Goal: Navigation & Orientation: Find specific page/section

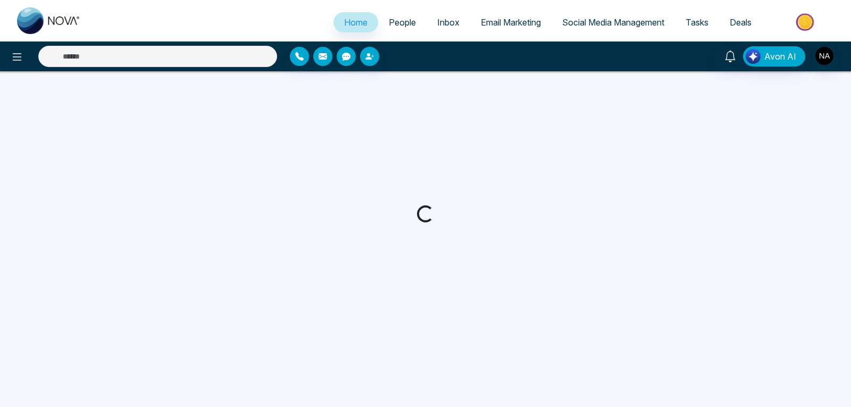
select select "*"
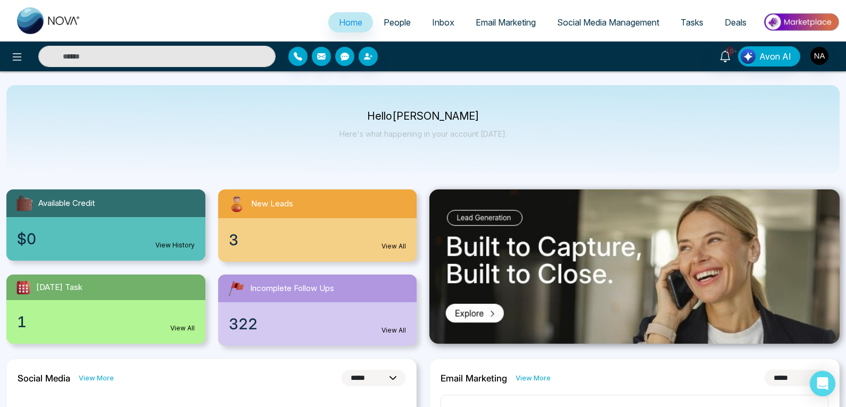
click at [279, 196] on div "New Leads" at bounding box center [317, 203] width 199 height 29
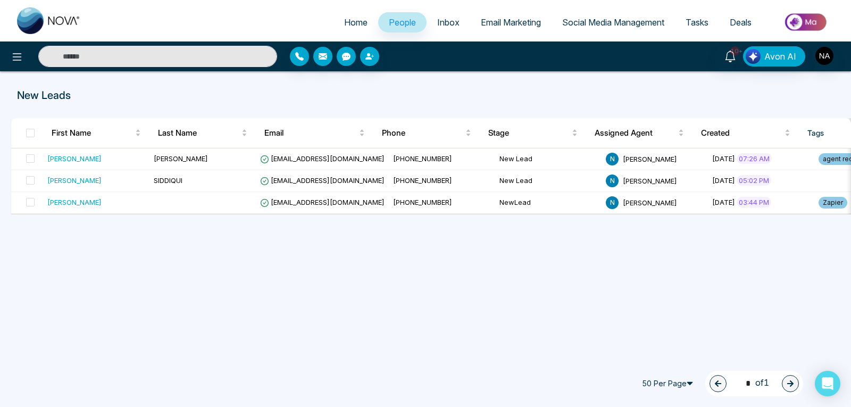
click at [703, 28] on link "Tasks" at bounding box center [697, 22] width 44 height 20
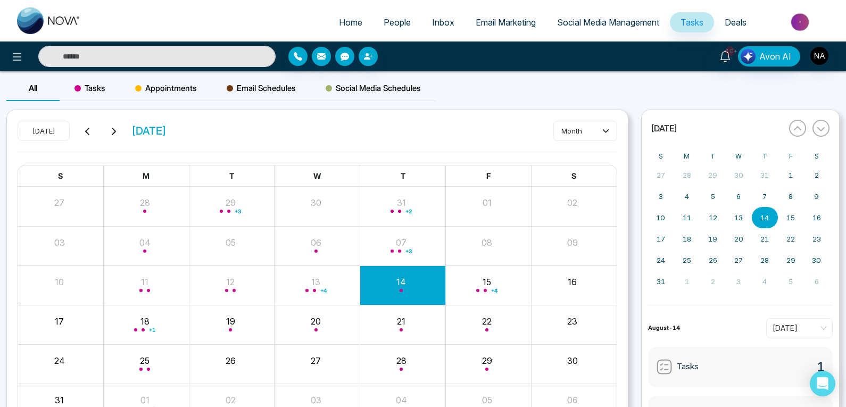
click at [345, 23] on span "Home" at bounding box center [350, 22] width 23 height 11
select select "*"
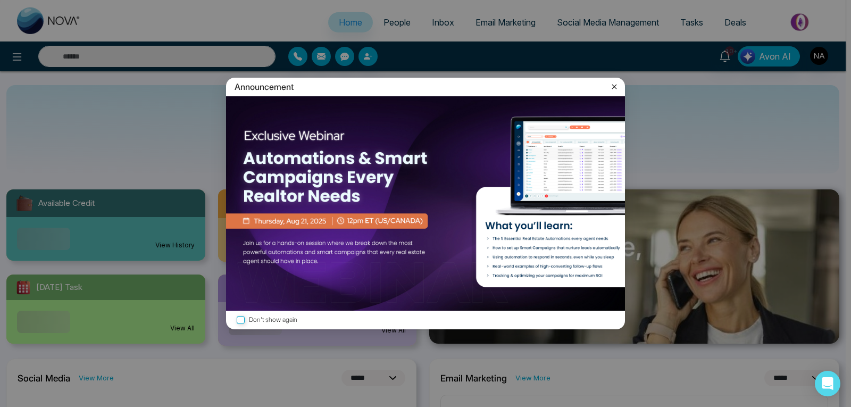
click at [612, 90] on icon at bounding box center [614, 86] width 11 height 11
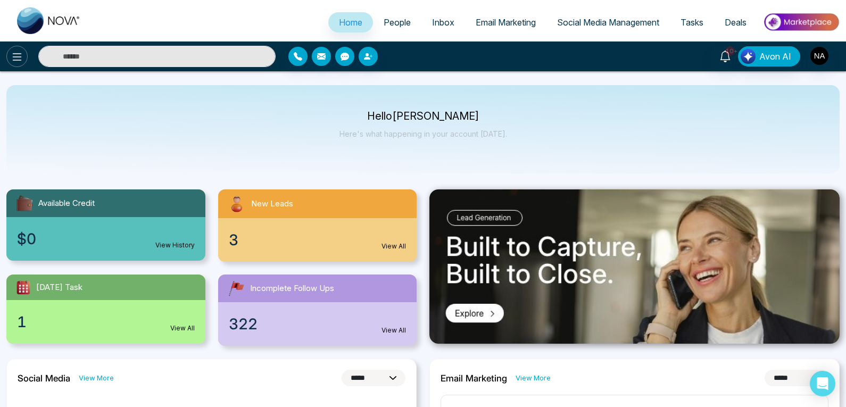
click at [14, 63] on button at bounding box center [16, 56] width 21 height 21
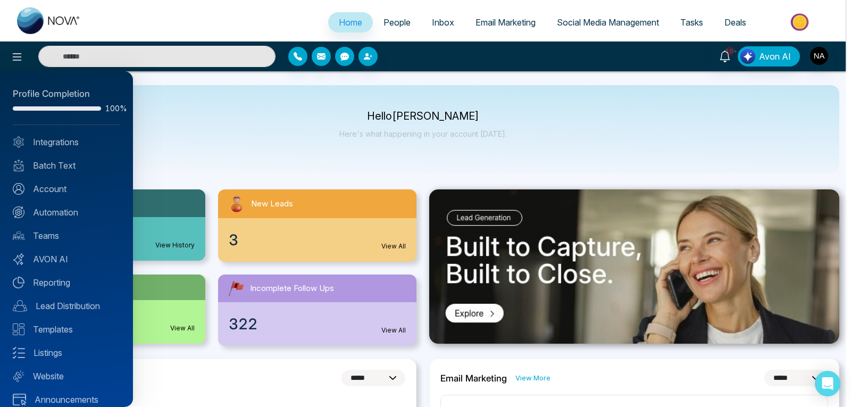
click at [302, 169] on div at bounding box center [425, 203] width 851 height 407
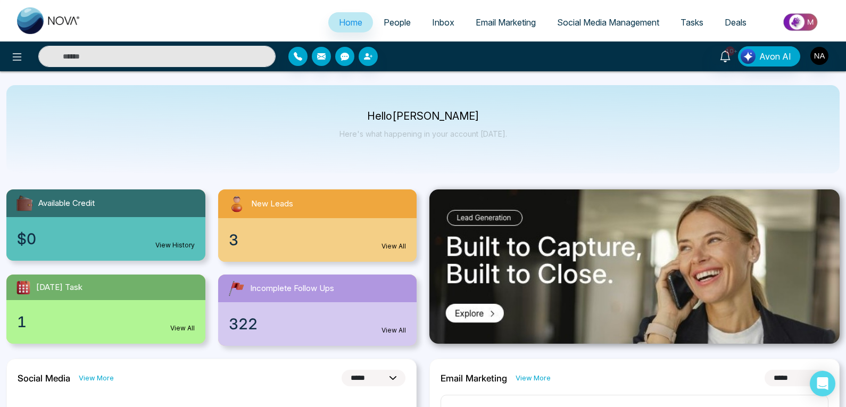
click at [390, 323] on div "322 View All" at bounding box center [317, 324] width 199 height 44
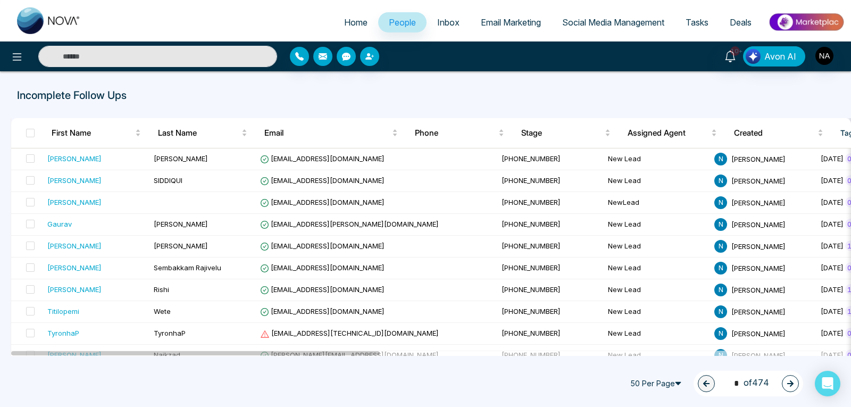
click at [792, 378] on button "button" at bounding box center [790, 383] width 17 height 17
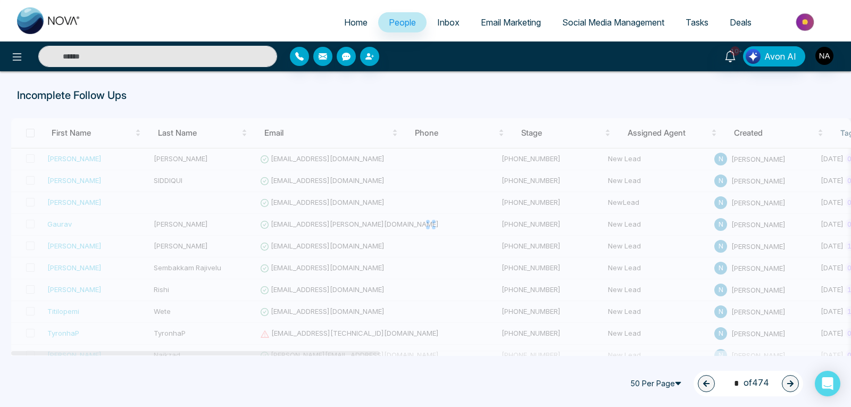
type input "*"
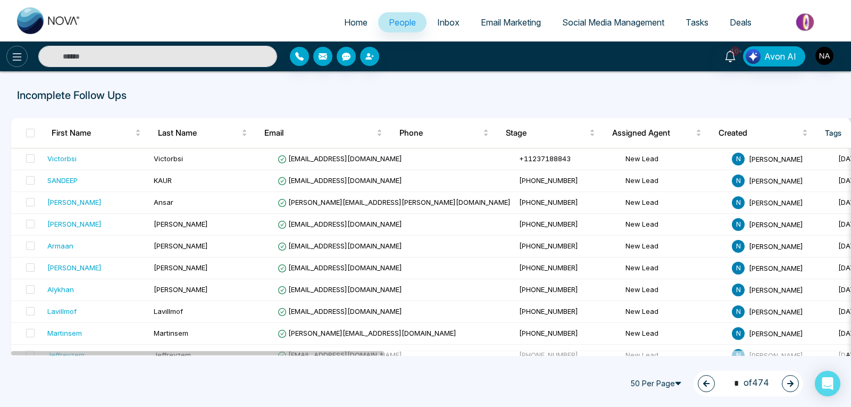
click at [19, 52] on icon at bounding box center [17, 57] width 13 height 13
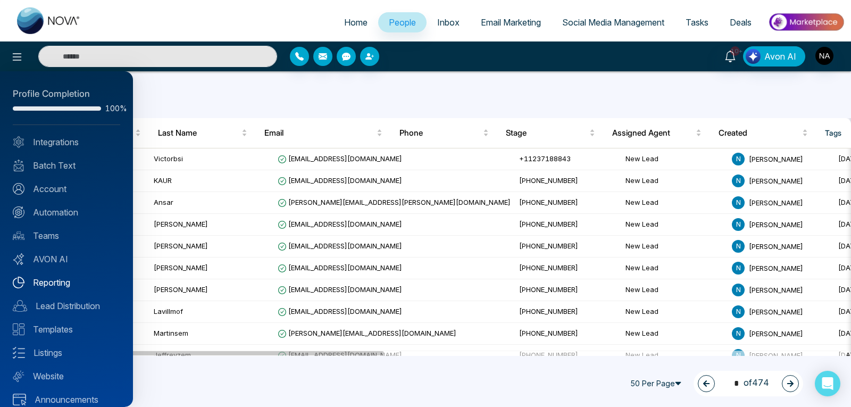
click at [54, 287] on link "Reporting" at bounding box center [66, 282] width 107 height 13
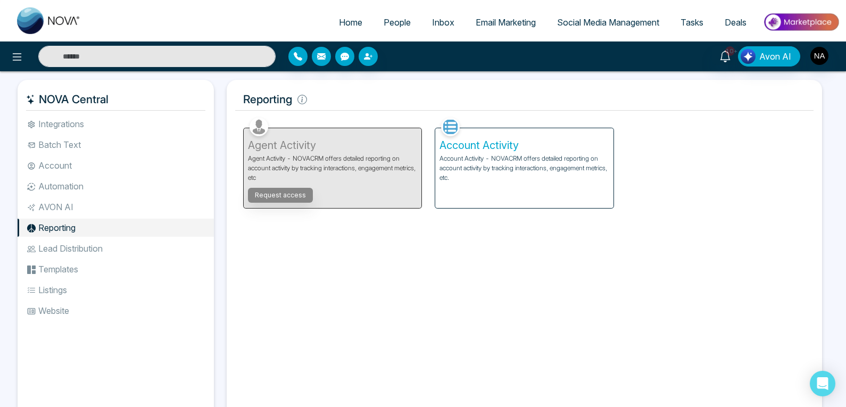
click at [504, 156] on p "Account Activity - NOVACRM offers detailed reporting on account activity by tra…" at bounding box center [523, 168] width 169 height 29
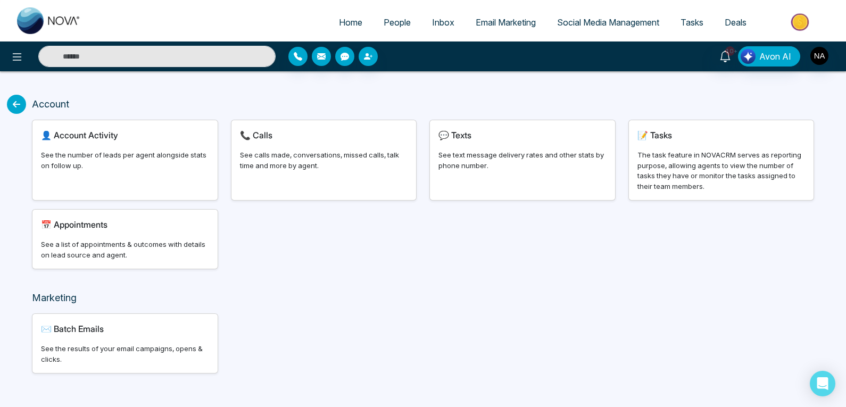
click at [113, 130] on span "Account Activity" at bounding box center [86, 135] width 64 height 11
select select "***"
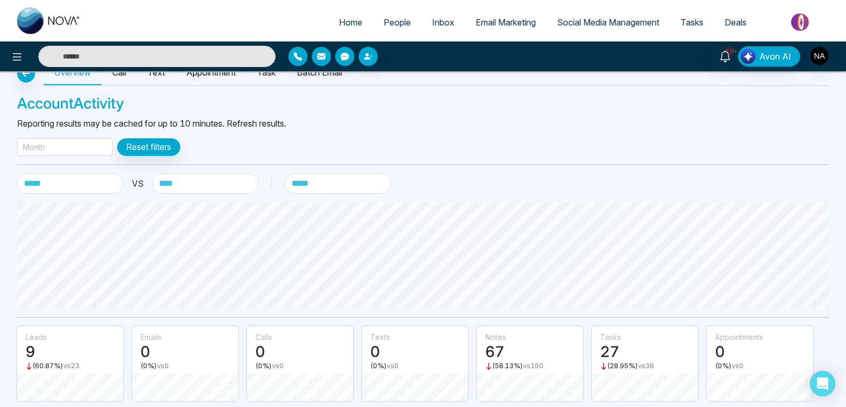
scroll to position [32, 0]
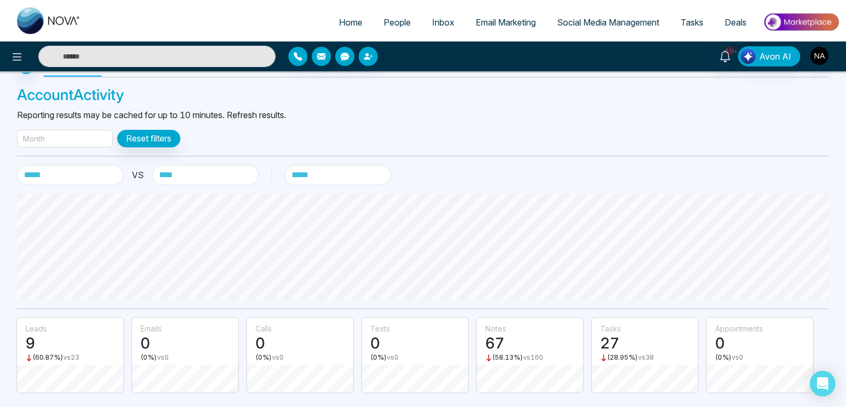
click at [339, 23] on span "Home" at bounding box center [350, 22] width 23 height 11
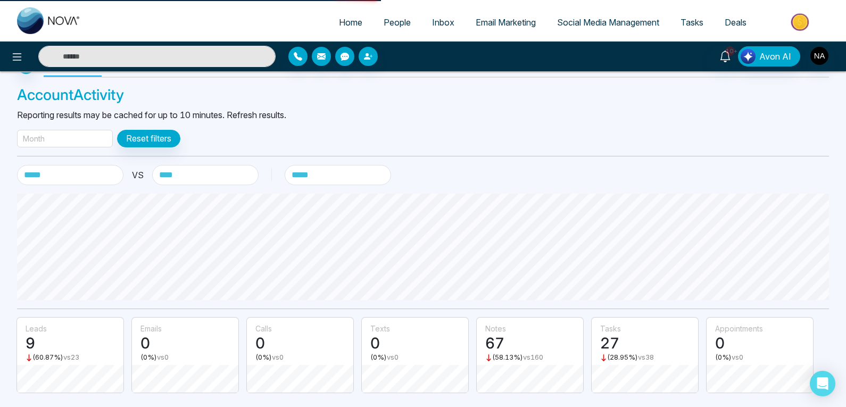
select select "*"
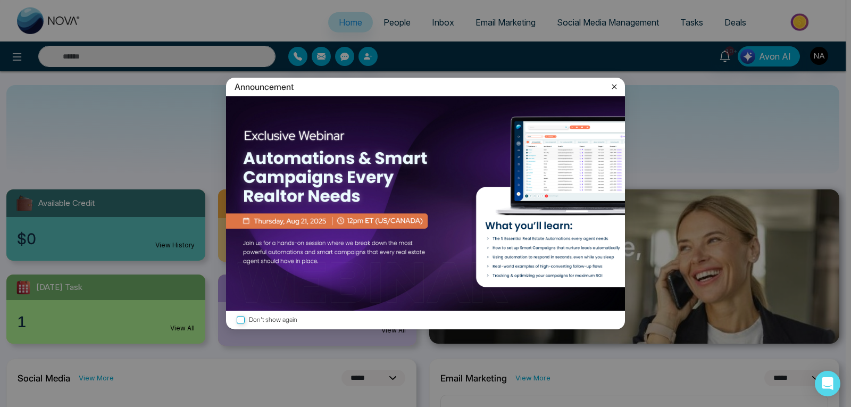
click at [612, 86] on icon at bounding box center [614, 86] width 11 height 11
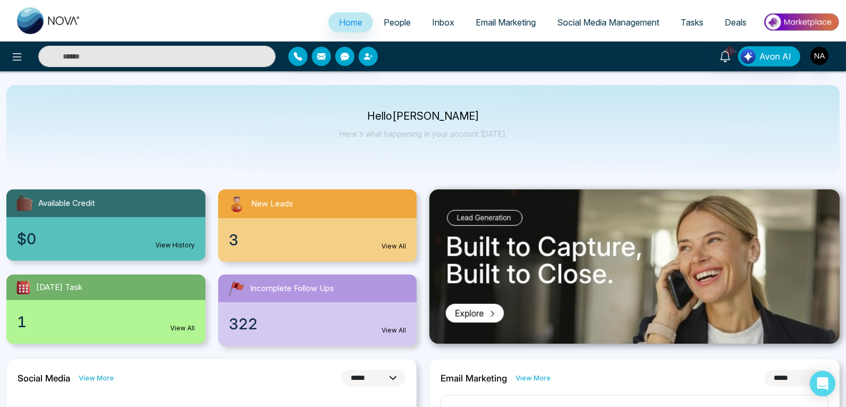
click at [398, 23] on span "People" at bounding box center [397, 22] width 27 height 11
